Goal: Information Seeking & Learning: Learn about a topic

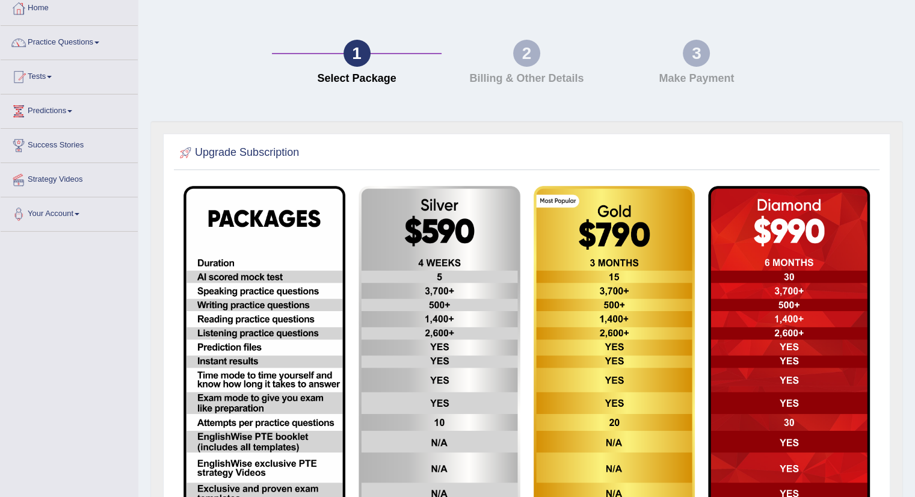
scroll to position [67, 0]
click at [34, 11] on link "Home" at bounding box center [69, 7] width 137 height 30
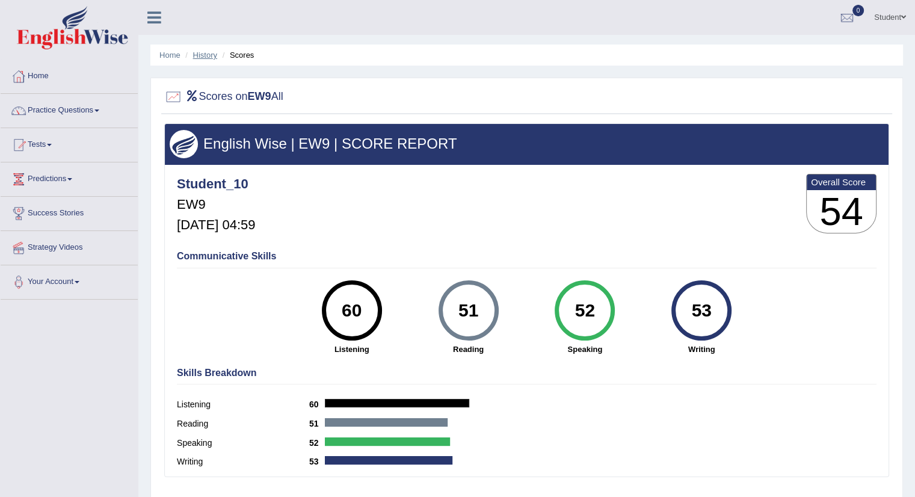
click at [201, 53] on link "History" at bounding box center [205, 55] width 24 height 9
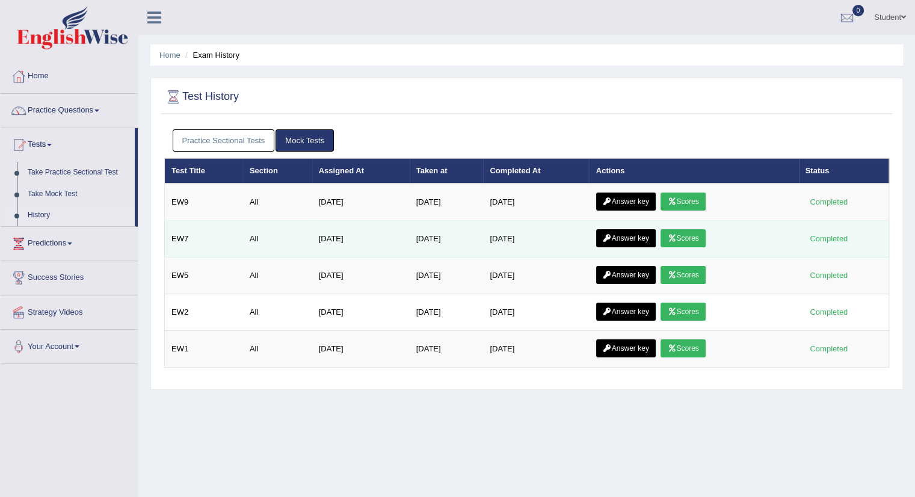
click at [571, 251] on td "Sep 22, 2025" at bounding box center [536, 239] width 106 height 37
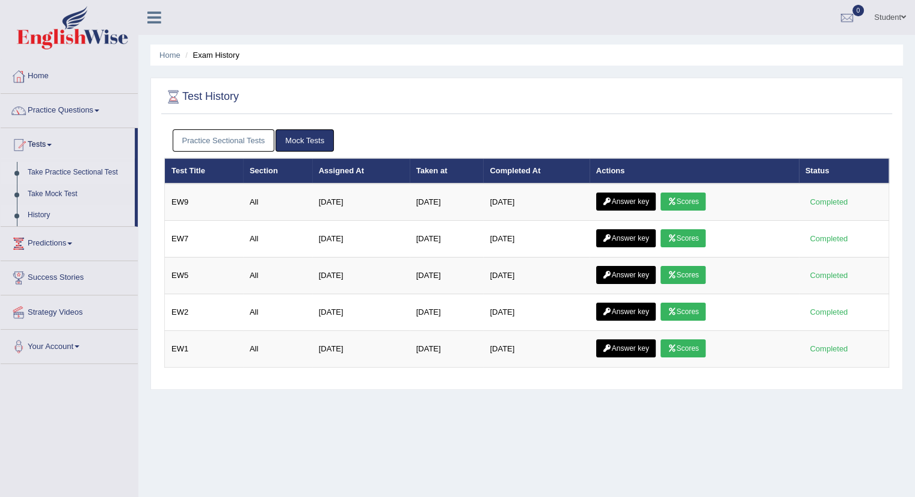
click at [78, 169] on link "Take Practice Sectional Test" at bounding box center [78, 173] width 113 height 22
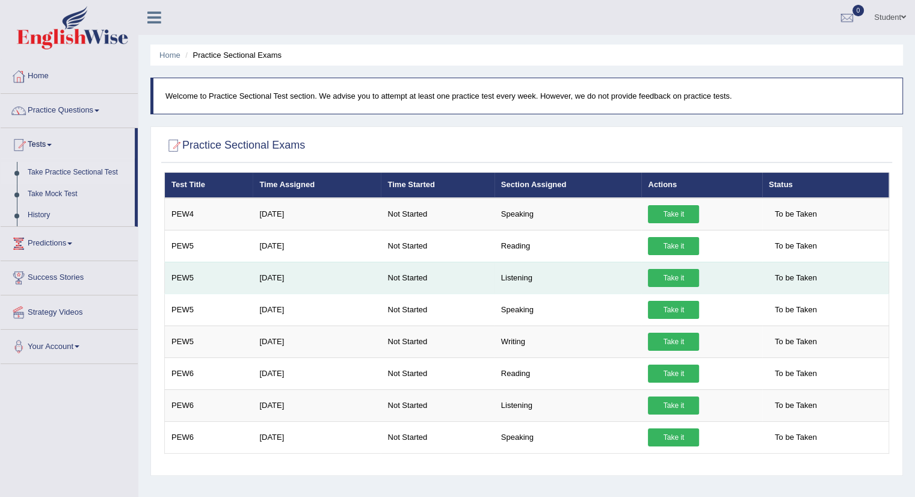
click at [393, 275] on td "Not Started" at bounding box center [437, 278] width 113 height 32
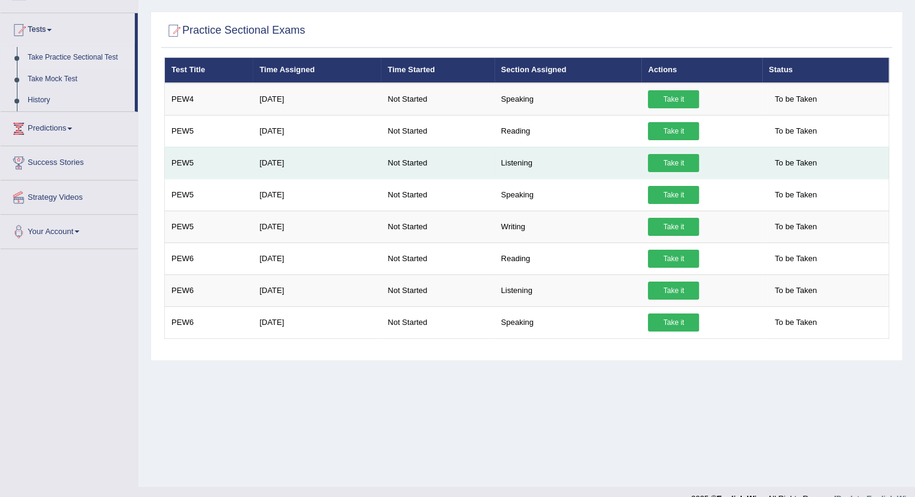
scroll to position [123, 0]
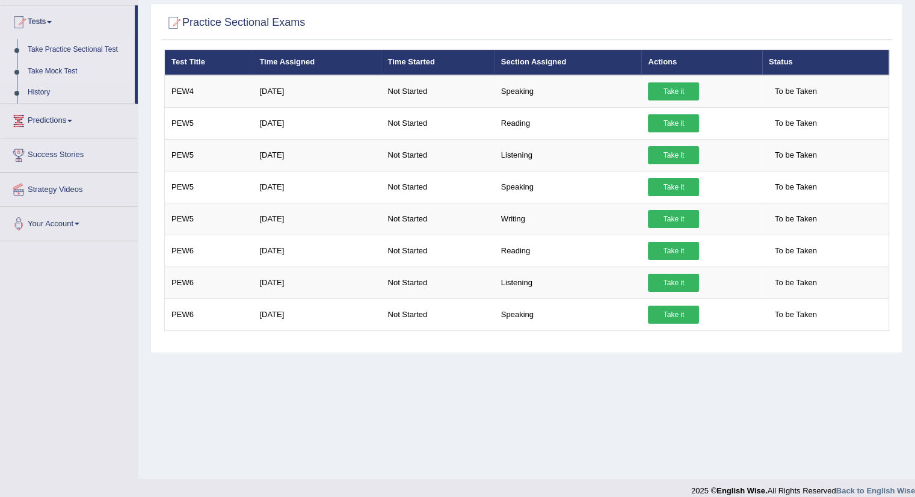
click at [56, 69] on link "Take Mock Test" at bounding box center [78, 72] width 113 height 22
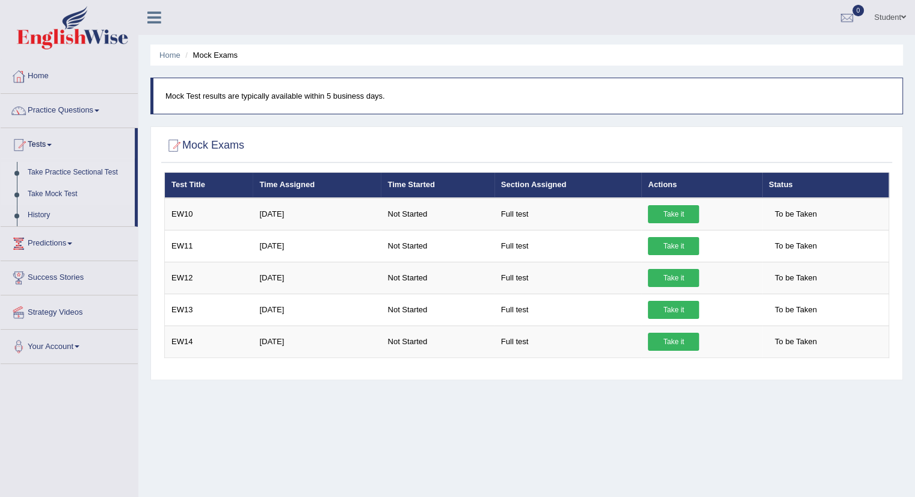
click at [86, 169] on link "Take Practice Sectional Test" at bounding box center [78, 173] width 113 height 22
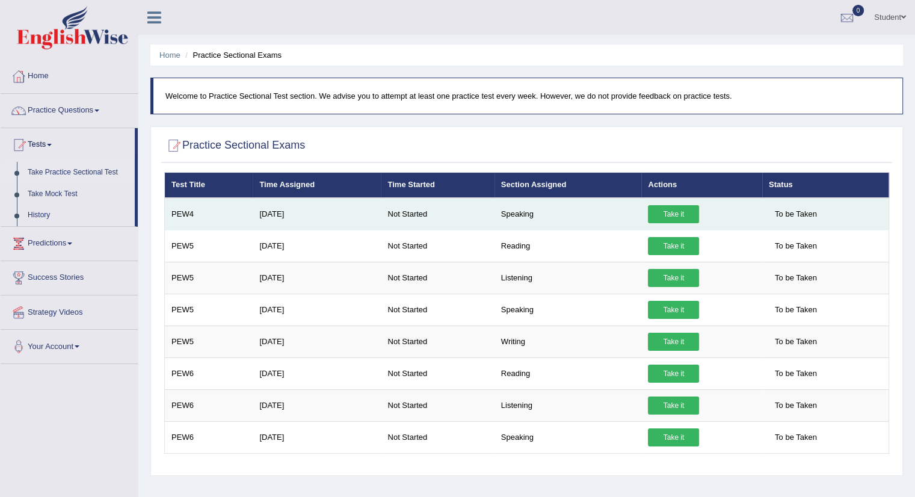
click at [669, 217] on link "Take it" at bounding box center [673, 214] width 51 height 18
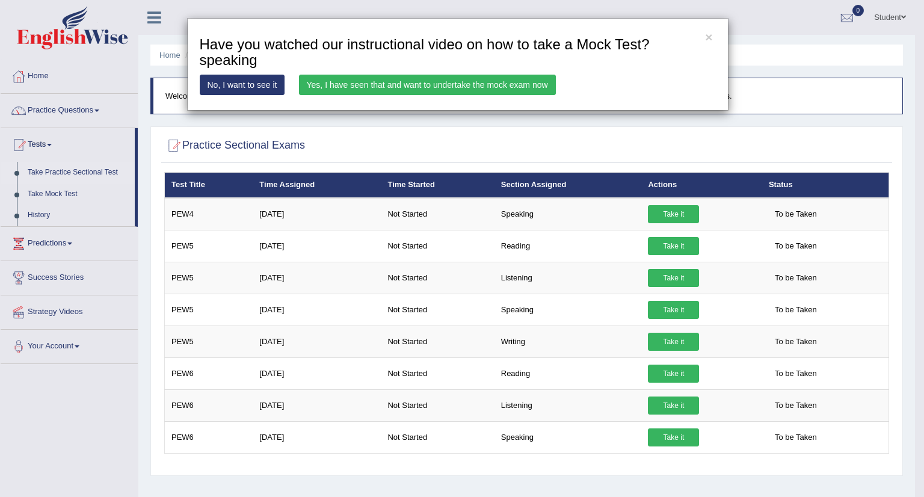
click at [445, 81] on link "Yes, I have seen that and want to undertake the mock exam now" at bounding box center [427, 85] width 257 height 20
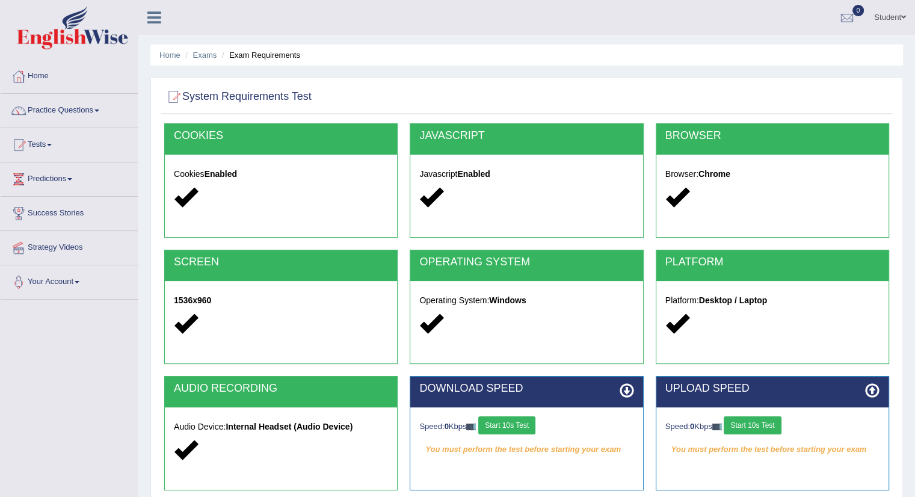
click at [517, 421] on button "Start 10s Test" at bounding box center [506, 425] width 57 height 18
click at [753, 419] on button "Start 10s Test" at bounding box center [752, 425] width 57 height 18
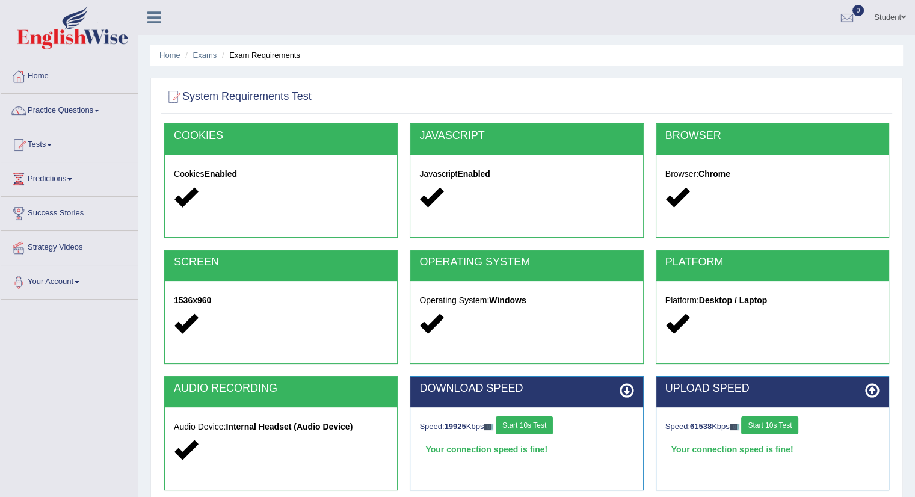
scroll to position [135, 0]
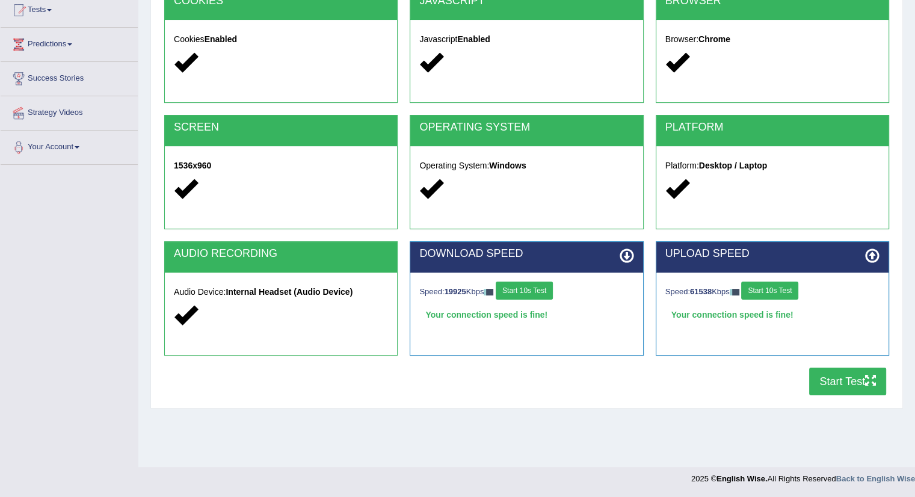
click at [847, 377] on button "Start Test" at bounding box center [847, 382] width 77 height 28
